Goal: Task Accomplishment & Management: Manage account settings

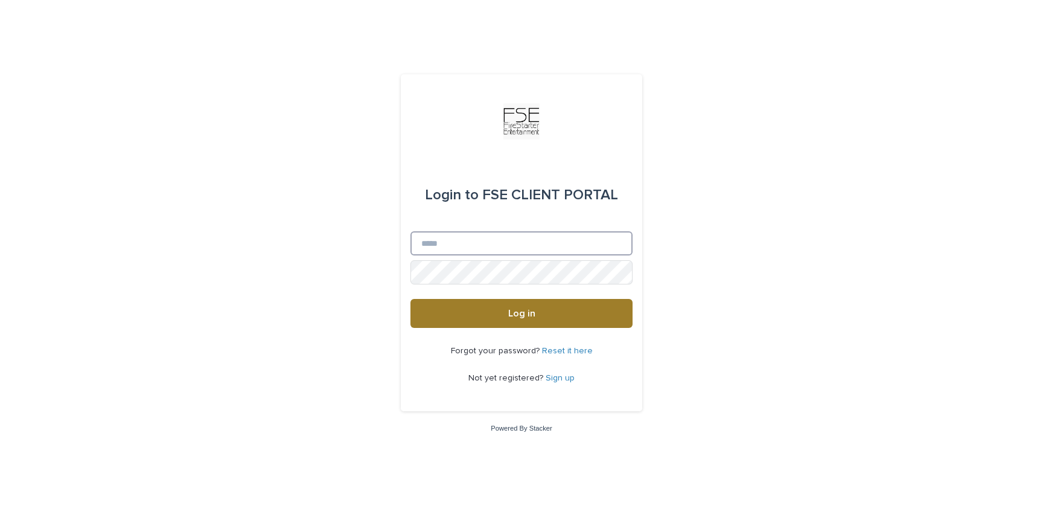
type input "**********"
click at [515, 310] on span "Log in" at bounding box center [521, 313] width 27 height 10
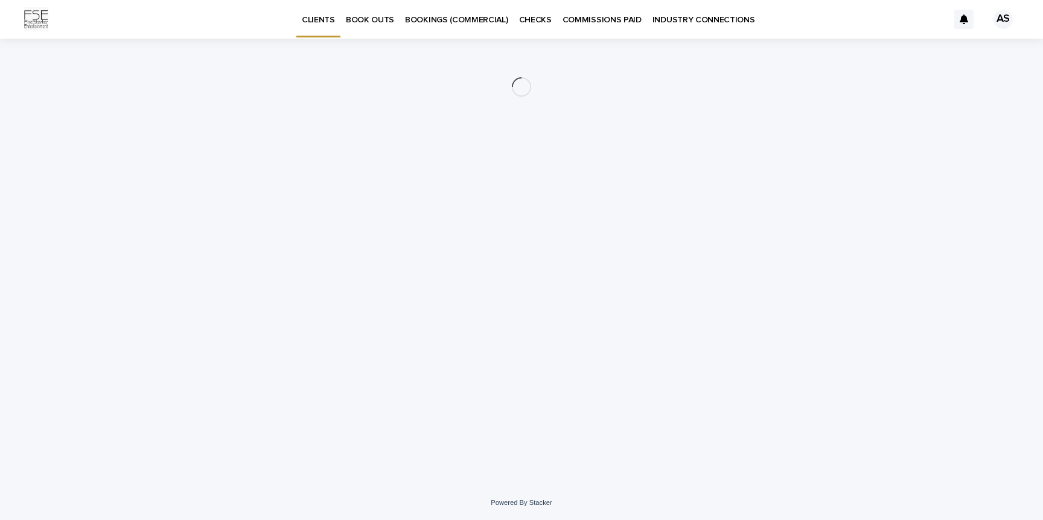
click at [1006, 22] on div "AS" at bounding box center [1003, 19] width 19 height 19
click at [1006, 12] on div at bounding box center [521, 19] width 1043 height 39
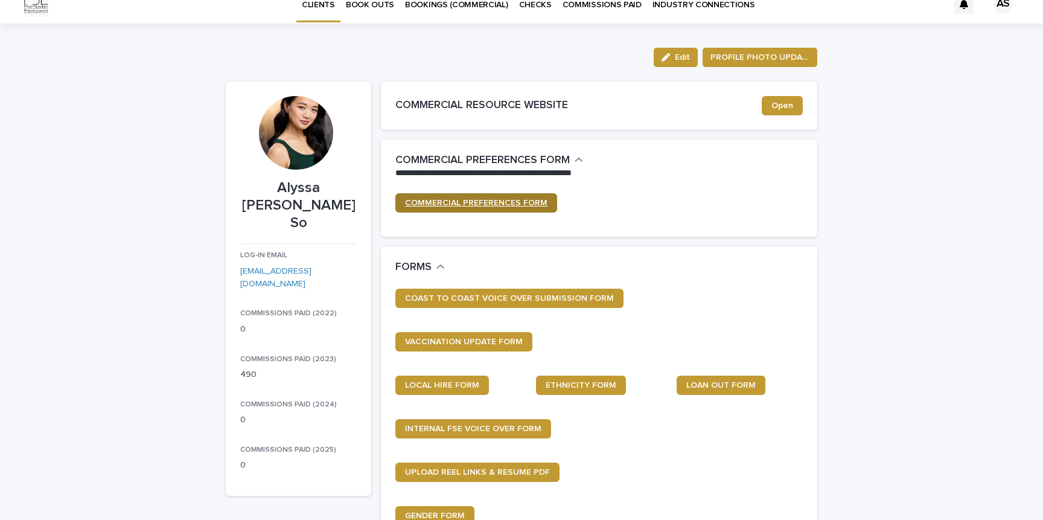
scroll to position [21, 0]
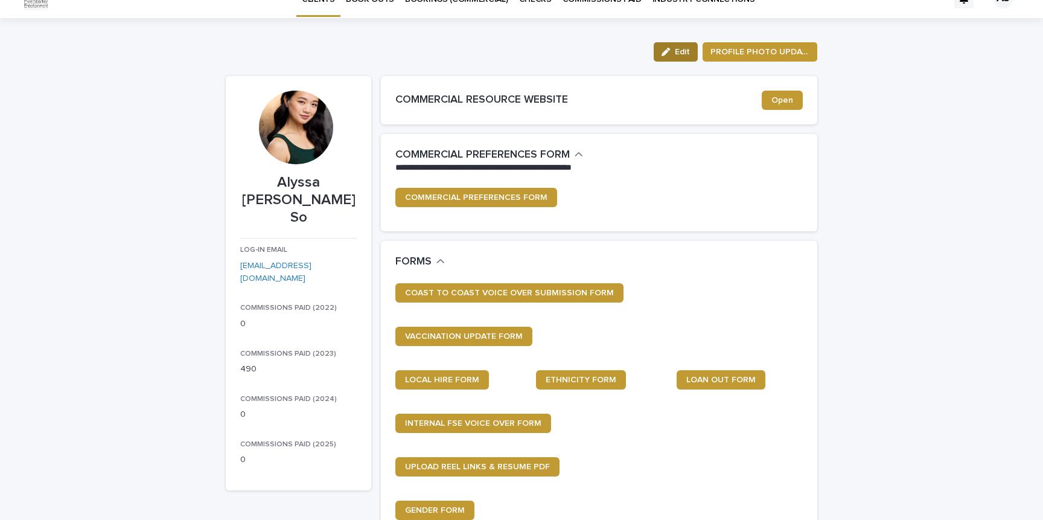
click at [686, 48] on span "Edit" at bounding box center [682, 52] width 15 height 8
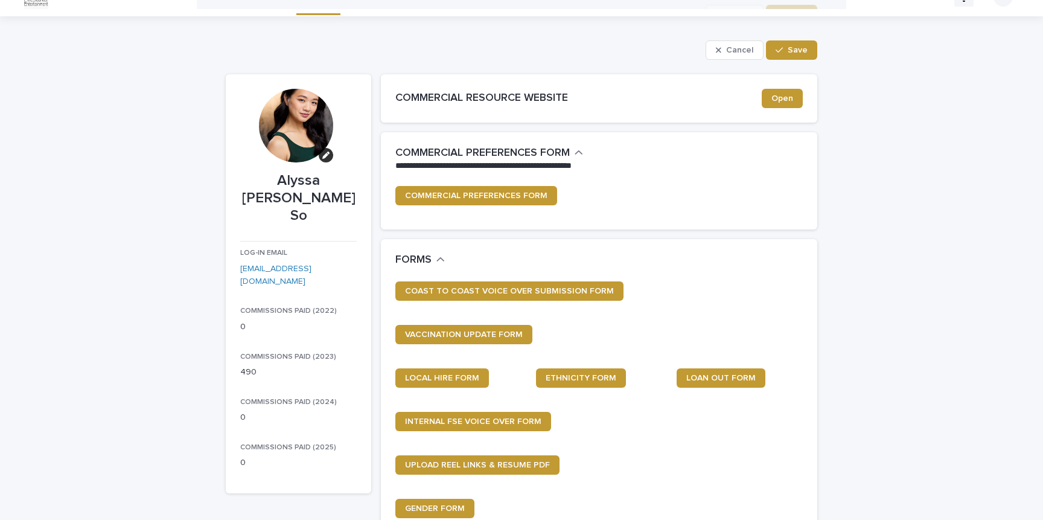
scroll to position [0, 0]
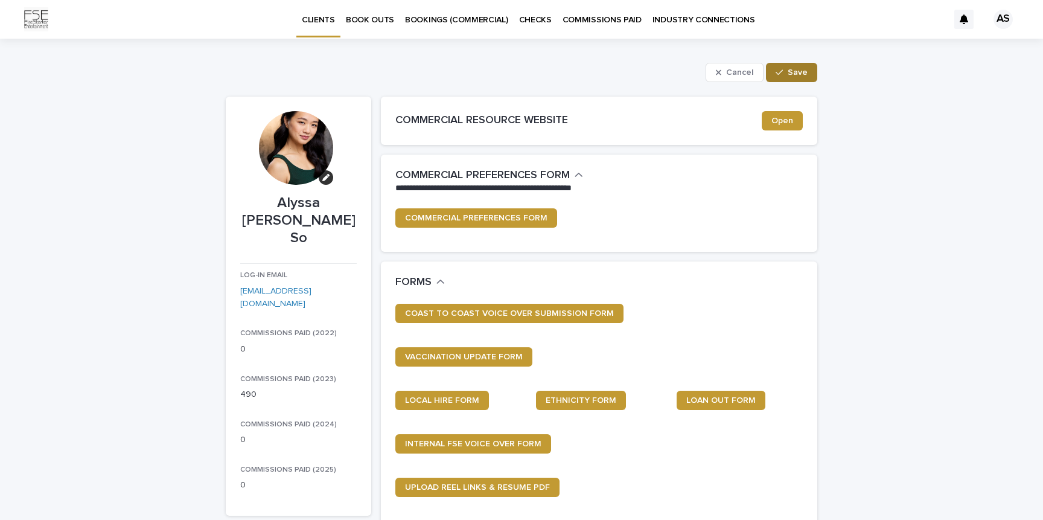
click at [791, 69] on span "Save" at bounding box center [798, 72] width 20 height 8
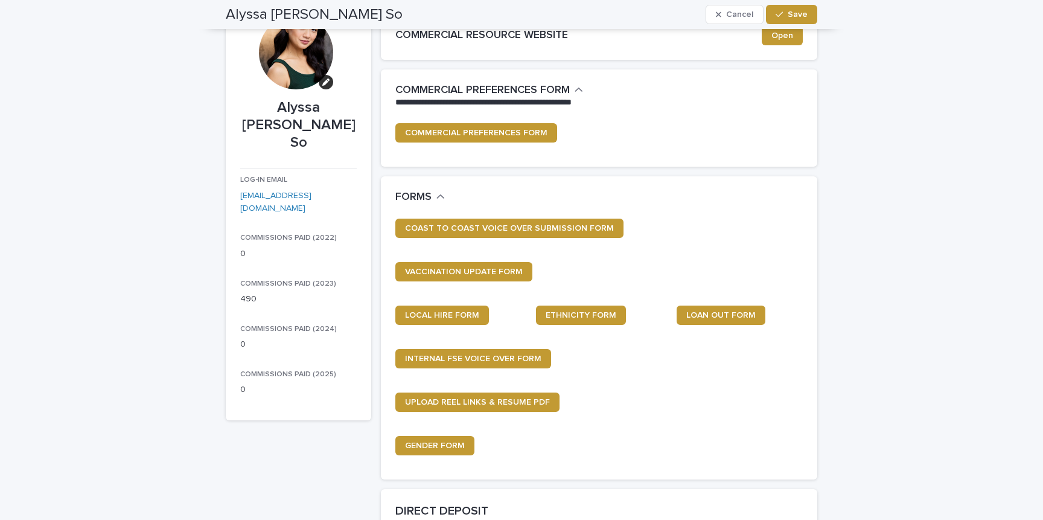
scroll to position [86, 0]
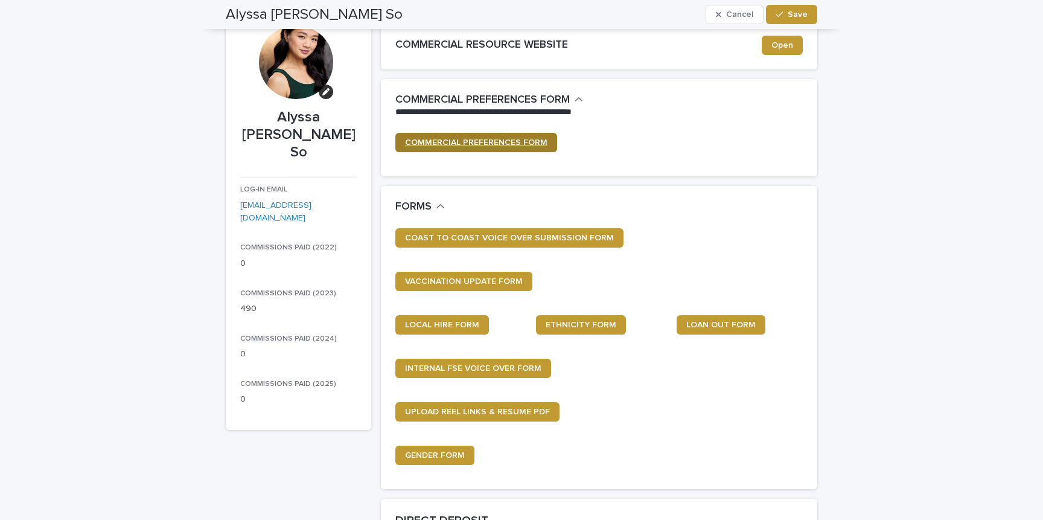
click at [509, 142] on span "COMMERCIAL PREFERENCES FORM" at bounding box center [476, 142] width 142 height 8
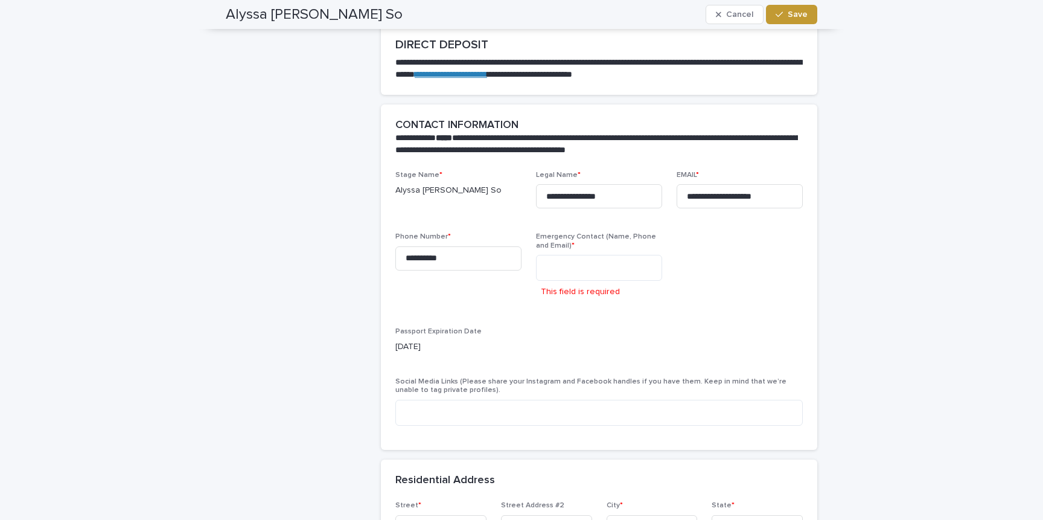
scroll to position [582, 0]
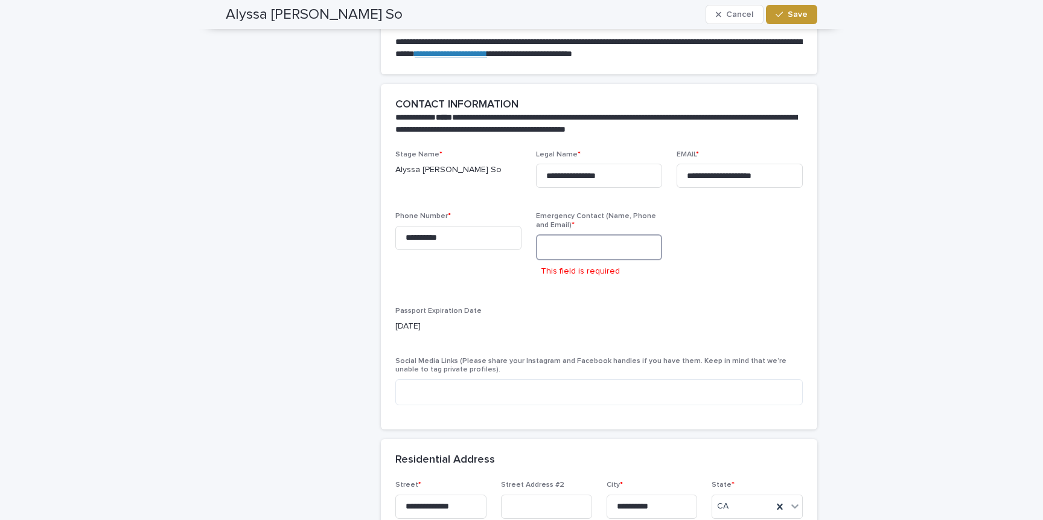
click at [614, 235] on textarea at bounding box center [599, 247] width 126 height 26
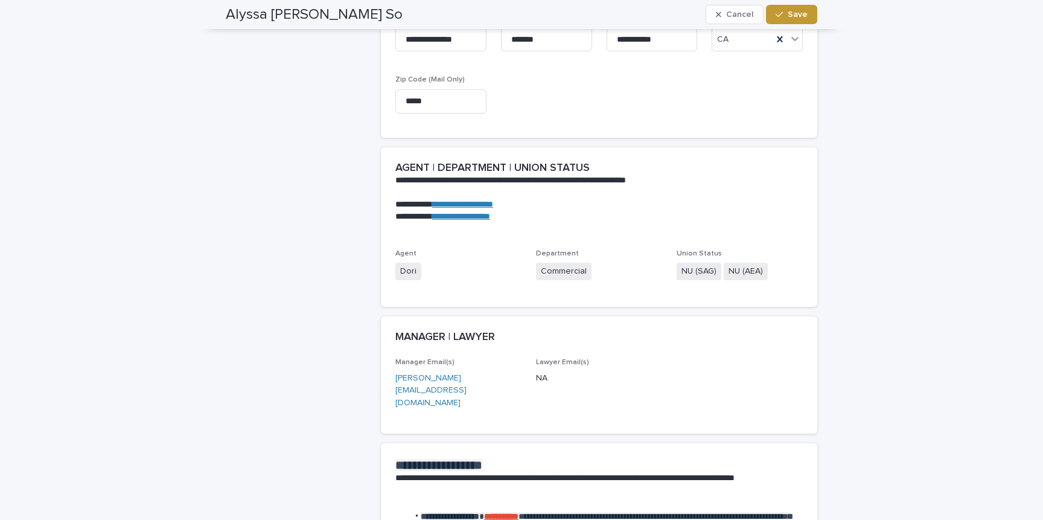
scroll to position [1214, 0]
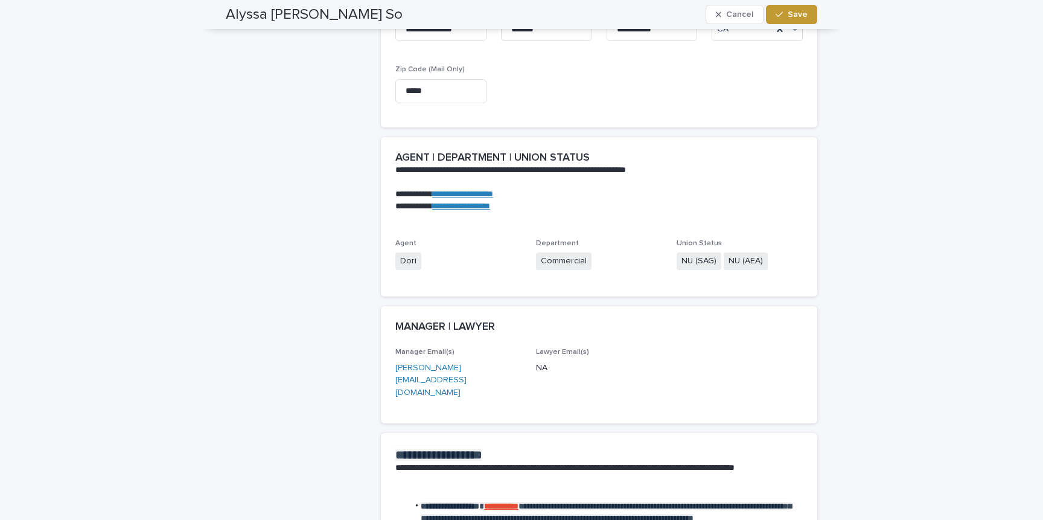
type textarea "**********"
click at [700, 257] on span "NU (SAG)" at bounding box center [699, 261] width 45 height 18
click at [791, 17] on span "Save" at bounding box center [798, 14] width 20 height 8
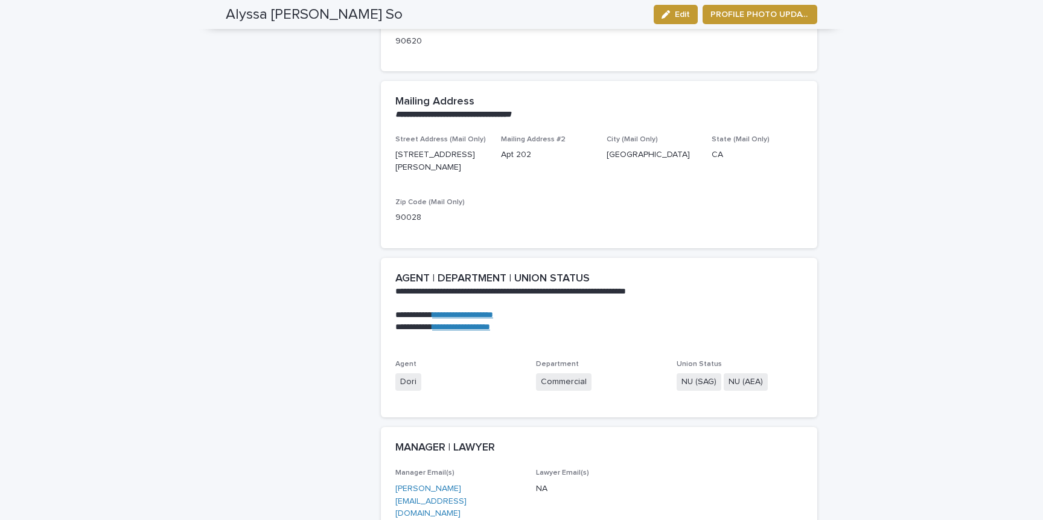
scroll to position [1061, 0]
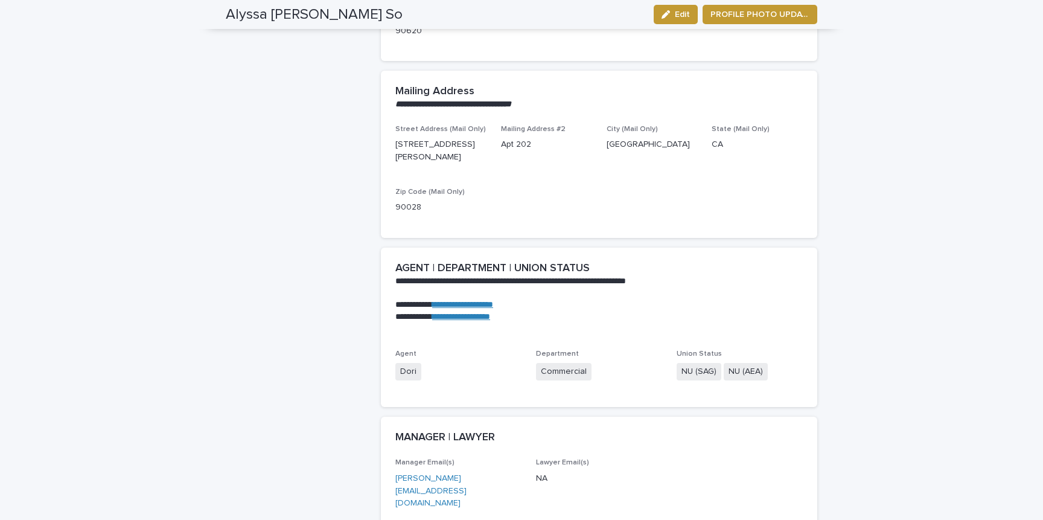
click at [742, 363] on span "NU (AEA)" at bounding box center [746, 372] width 44 height 18
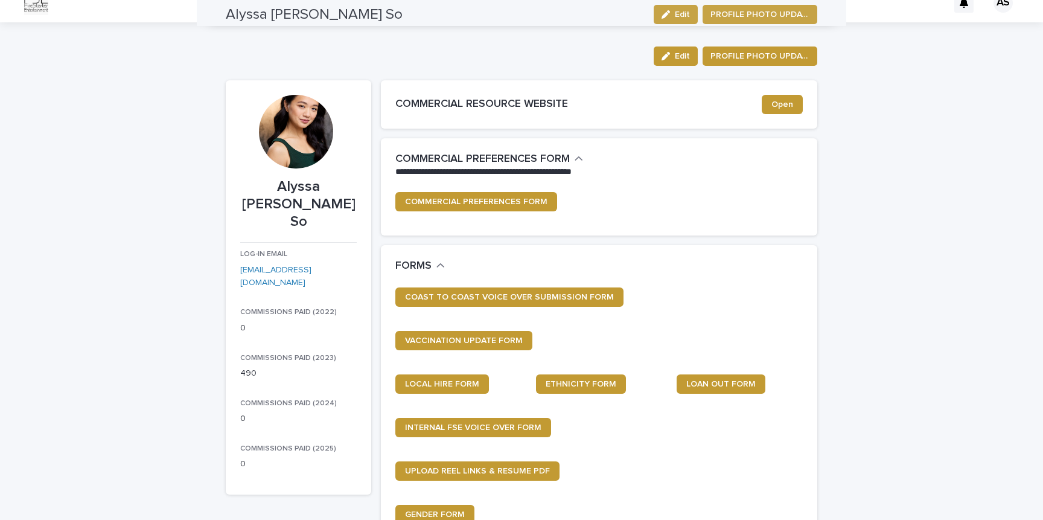
scroll to position [0, 0]
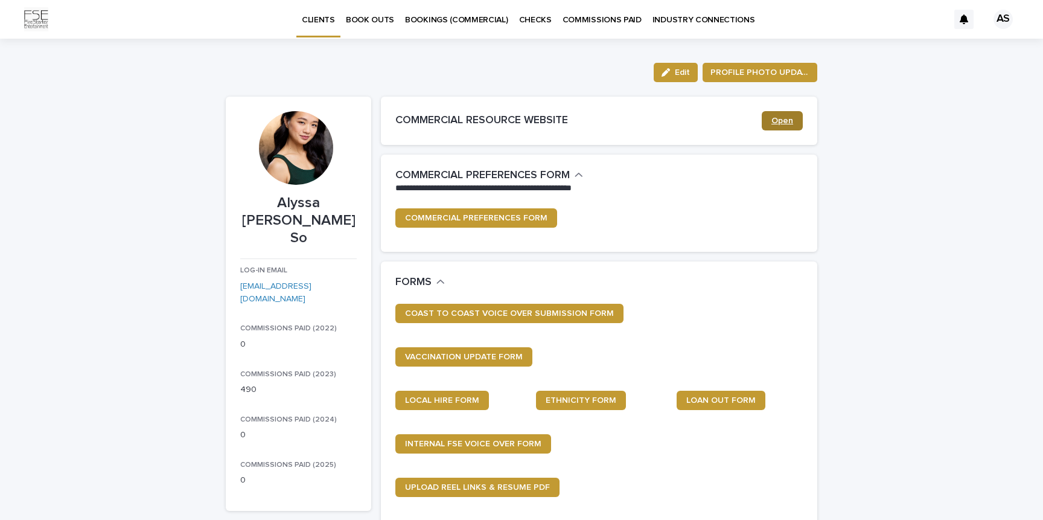
click at [791, 121] on span "Open" at bounding box center [782, 120] width 22 height 8
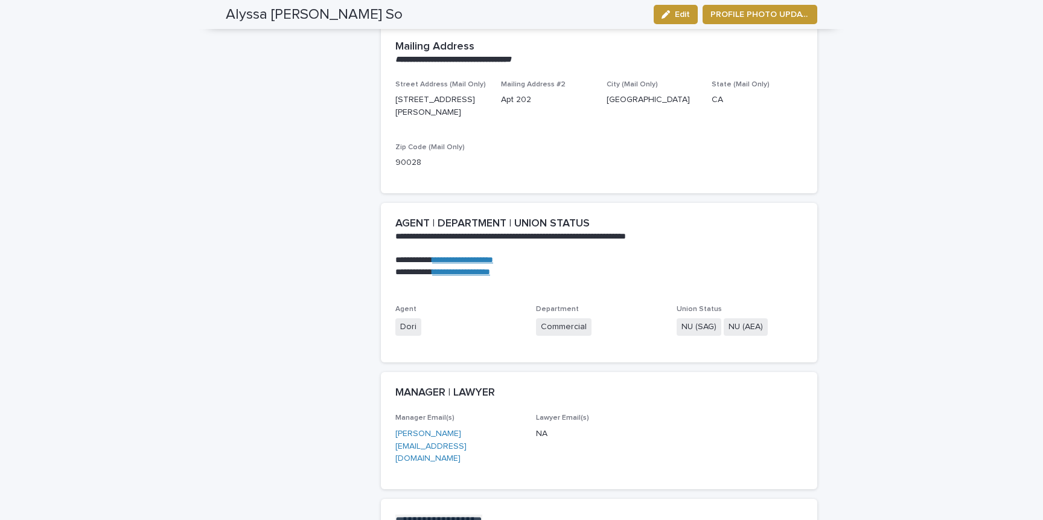
scroll to position [1128, 0]
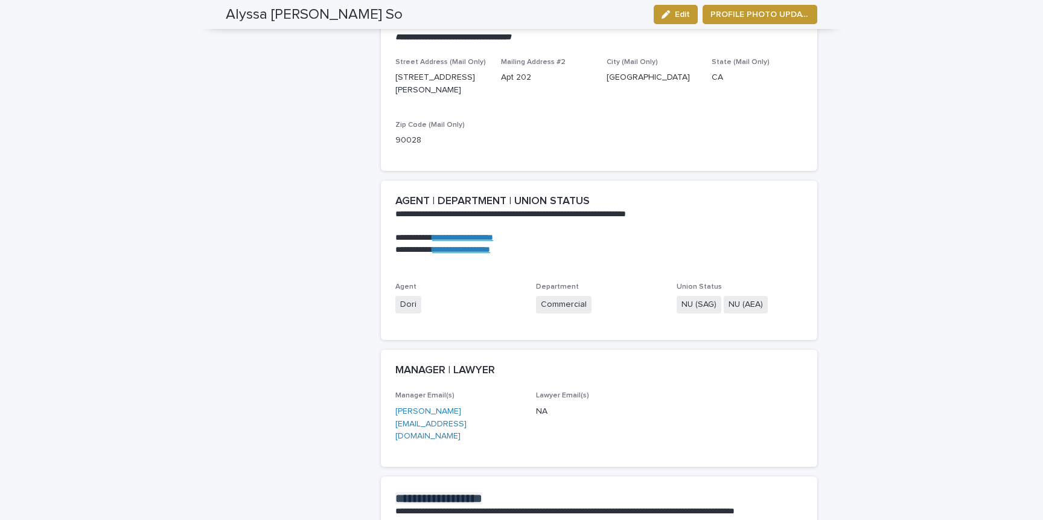
click at [730, 296] on span "NU (AEA)" at bounding box center [746, 305] width 44 height 18
click at [680, 13] on span "Edit" at bounding box center [682, 14] width 15 height 8
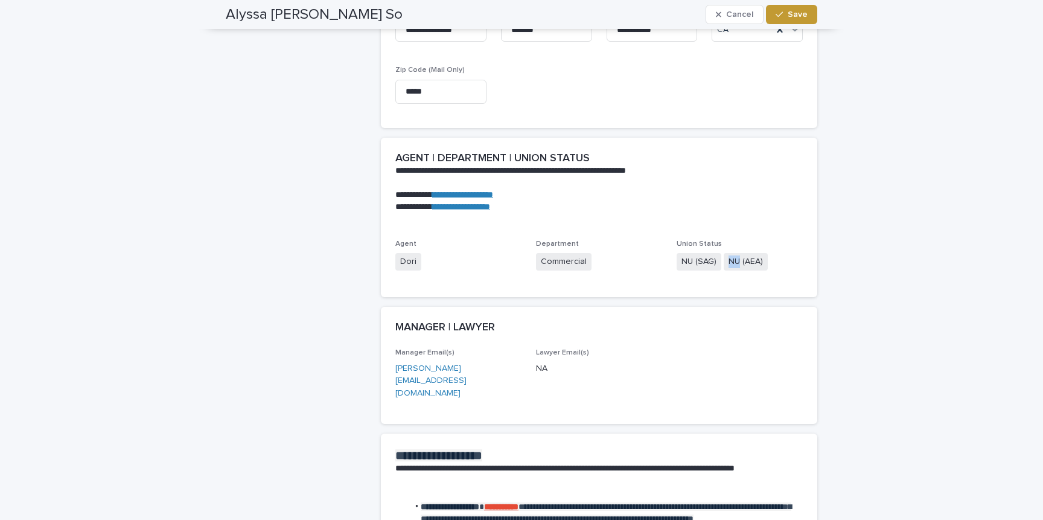
scroll to position [1232, 0]
